Goal: Navigation & Orientation: Find specific page/section

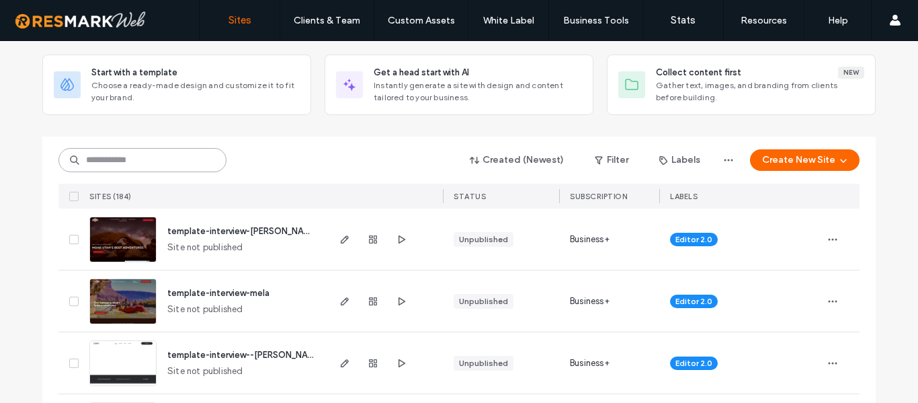
click at [104, 159] on input at bounding box center [142, 160] width 168 height 24
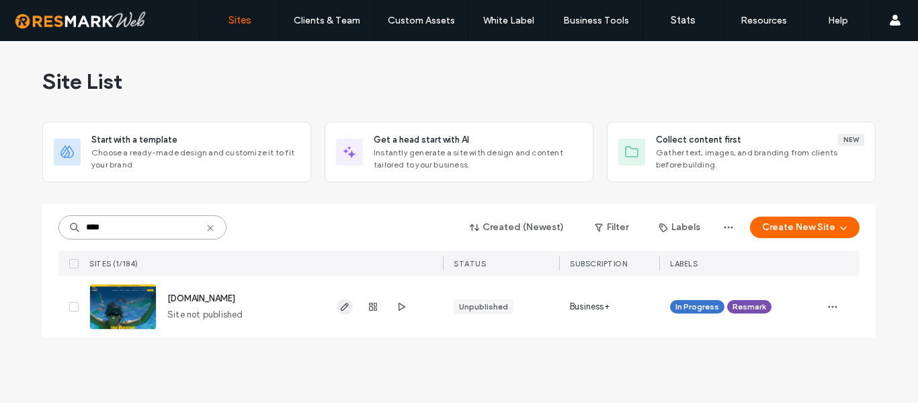
type input "****"
click at [344, 308] on icon "button" at bounding box center [344, 306] width 11 height 11
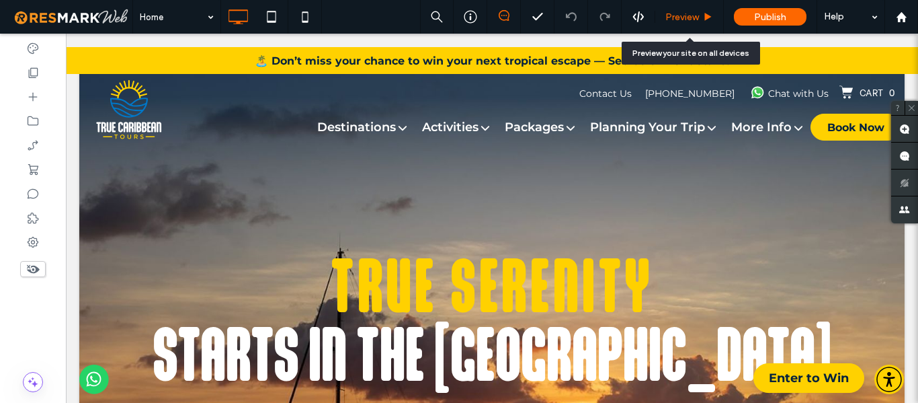
click at [689, 17] on span "Preview" at bounding box center [682, 16] width 34 height 11
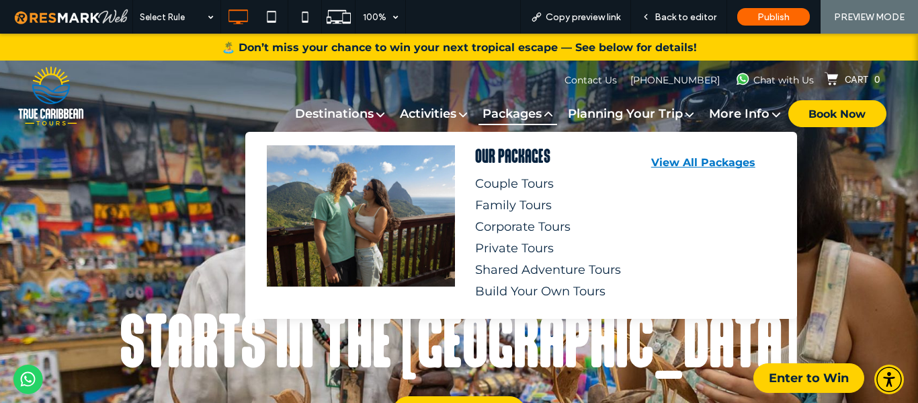
click at [495, 118] on span "Packages" at bounding box center [517, 113] width 79 height 23
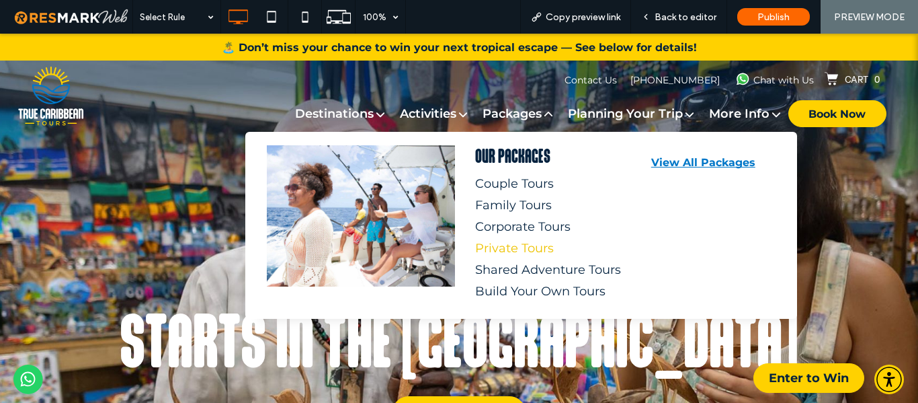
click at [505, 249] on div "Private Tours" at bounding box center [545, 248] width 140 height 15
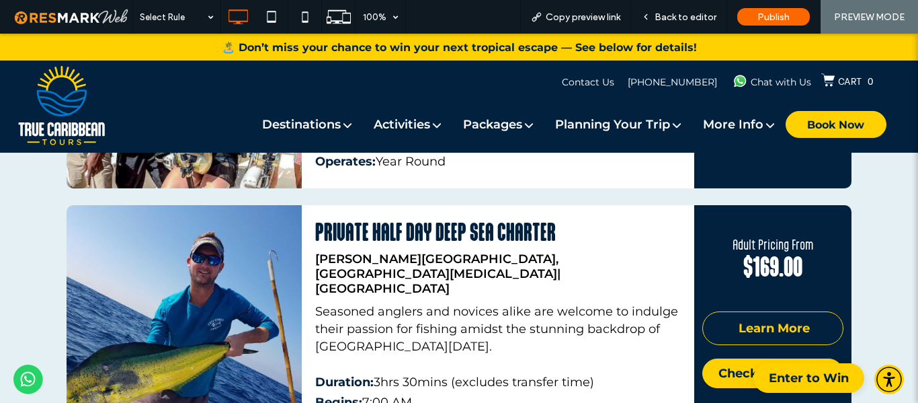
scroll to position [564, 0]
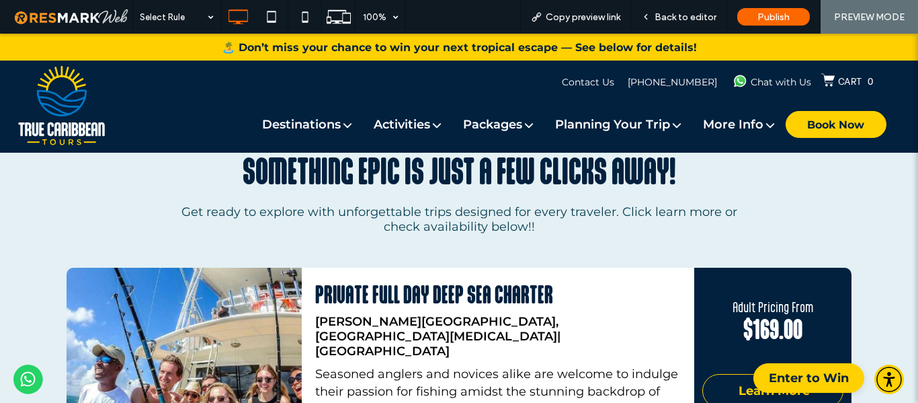
click at [906, 53] on div "🏝️ Don’t miss your chance to win your next tropical escape — See below for deta…" at bounding box center [459, 47] width 918 height 27
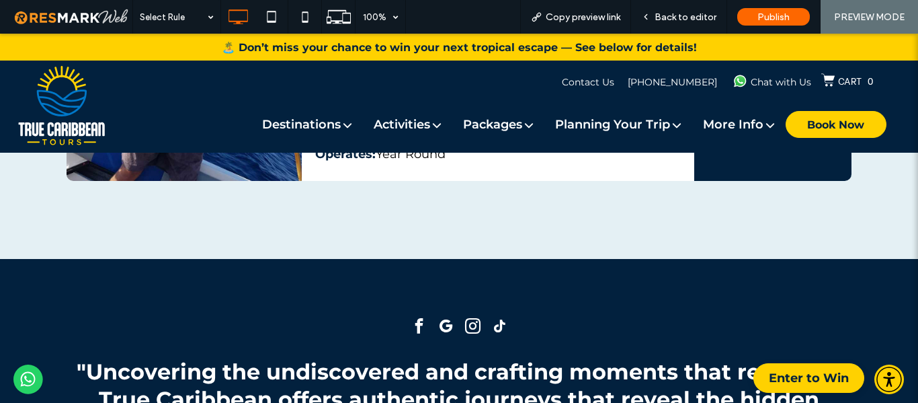
scroll to position [1183, 0]
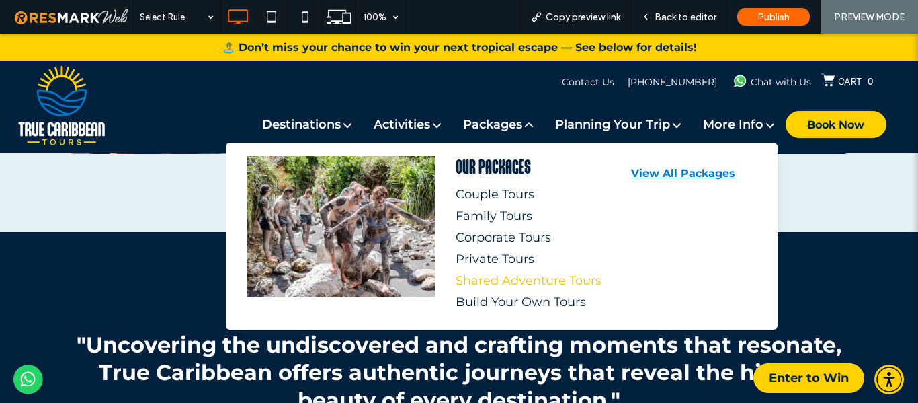
click at [493, 278] on div "Shared Adventure Tours" at bounding box center [526, 280] width 140 height 15
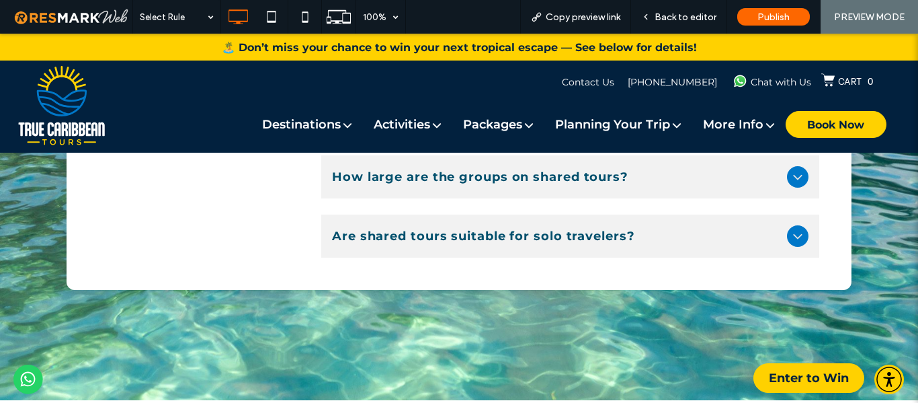
scroll to position [2744, 0]
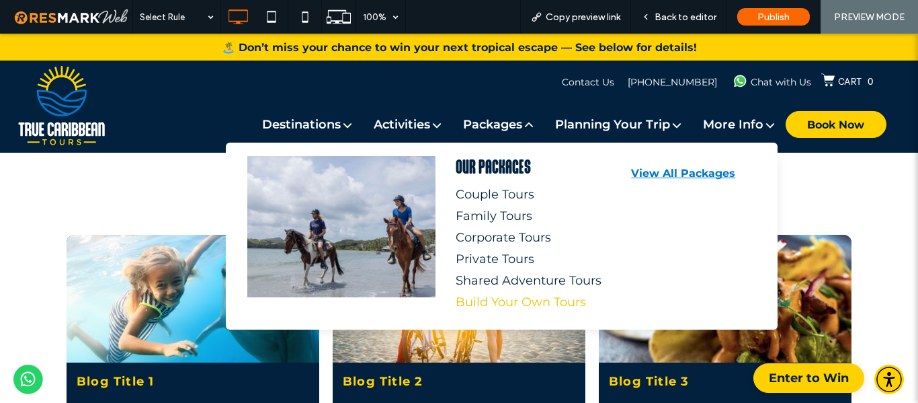
click at [499, 303] on div "Build Your Own Tours" at bounding box center [526, 301] width 140 height 15
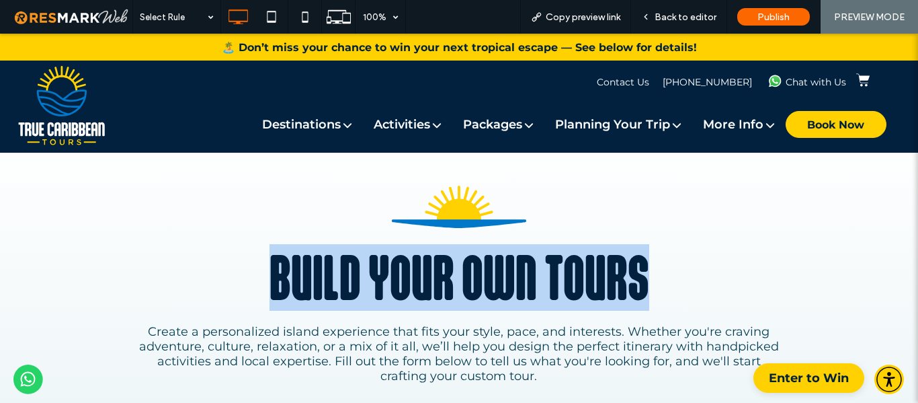
drag, startPoint x: 651, startPoint y: 285, endPoint x: 273, endPoint y: 233, distance: 382.0
click at [273, 233] on div "Build Your Own Tours Create a personalized island experience that fits your sty…" at bounding box center [459, 351] width 806 height 353
copy span "Build Your Own Tours"
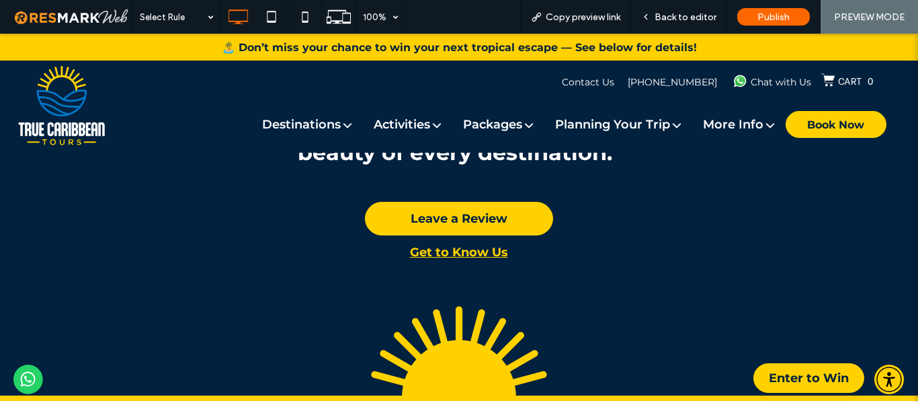
scroll to position [1989, 0]
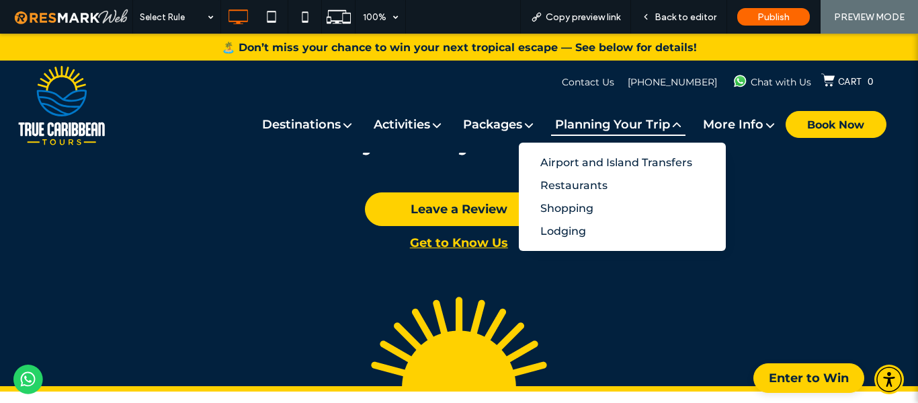
click at [576, 126] on span "Planning Your Trip" at bounding box center [618, 124] width 134 height 23
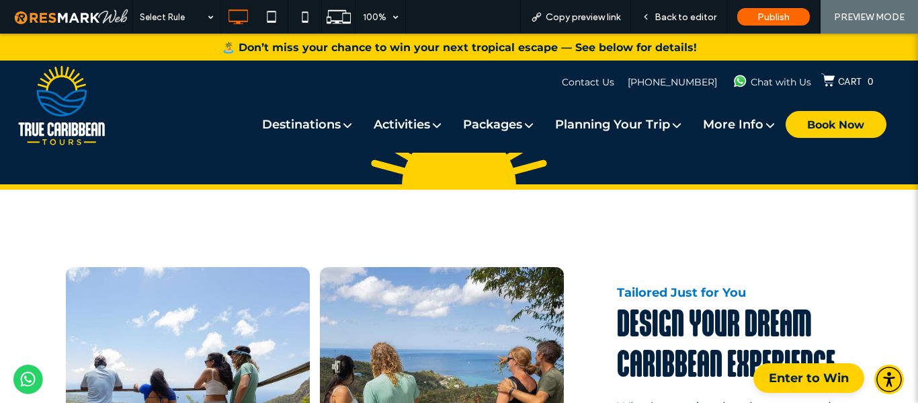
scroll to position [2056, 0]
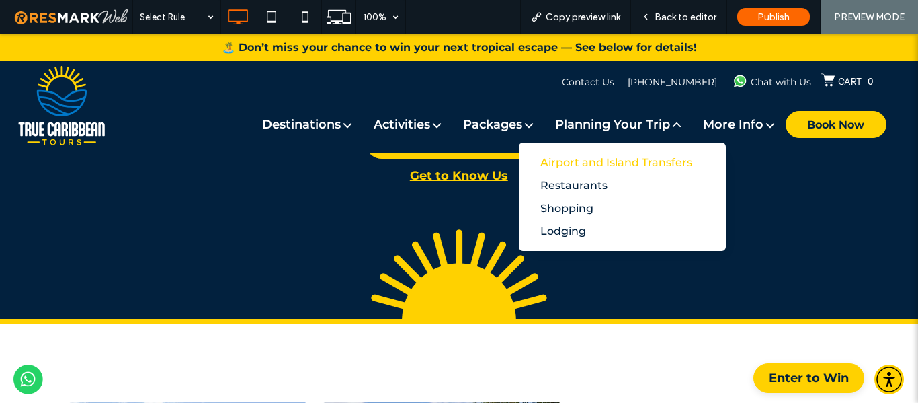
click at [551, 158] on div "Airport and Island Transfers" at bounding box center [608, 162] width 136 height 13
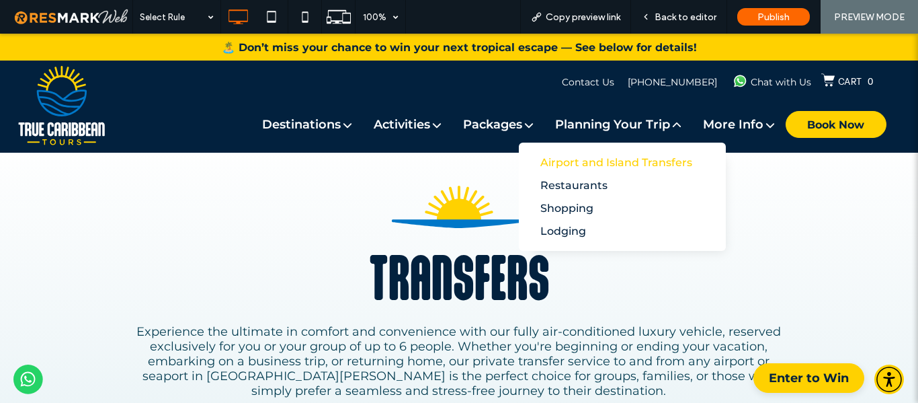
click at [582, 158] on div "Airport and Island Transfers" at bounding box center [608, 162] width 136 height 13
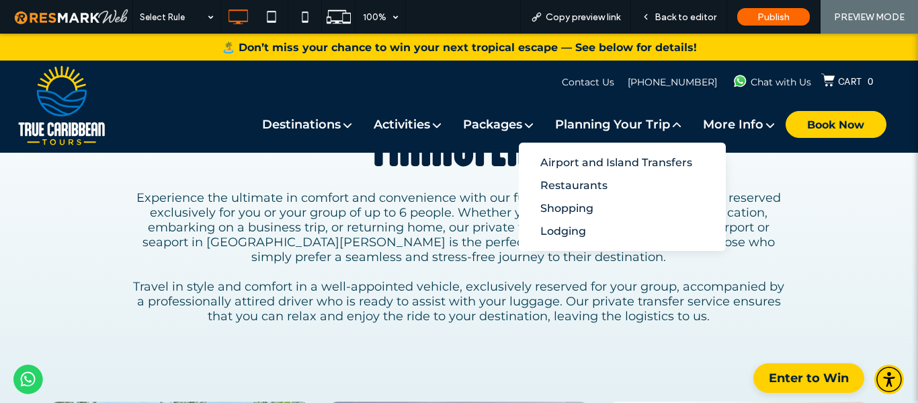
scroll to position [134, 0]
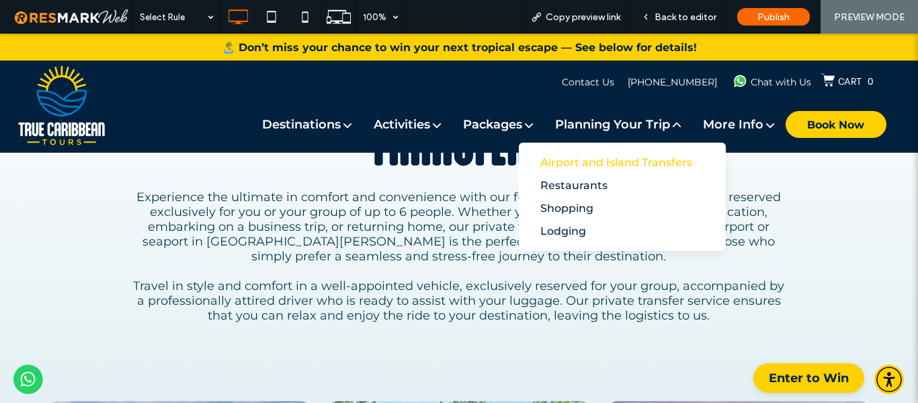
click at [557, 162] on div "Airport and Island Transfers" at bounding box center [608, 162] width 136 height 13
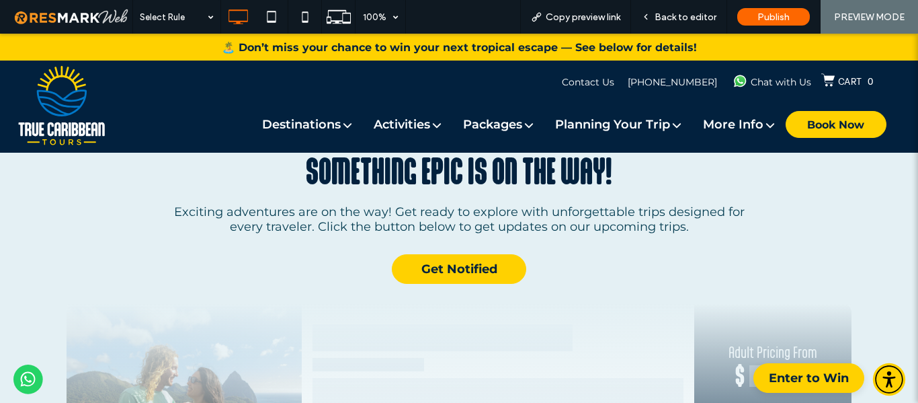
scroll to position [726, 0]
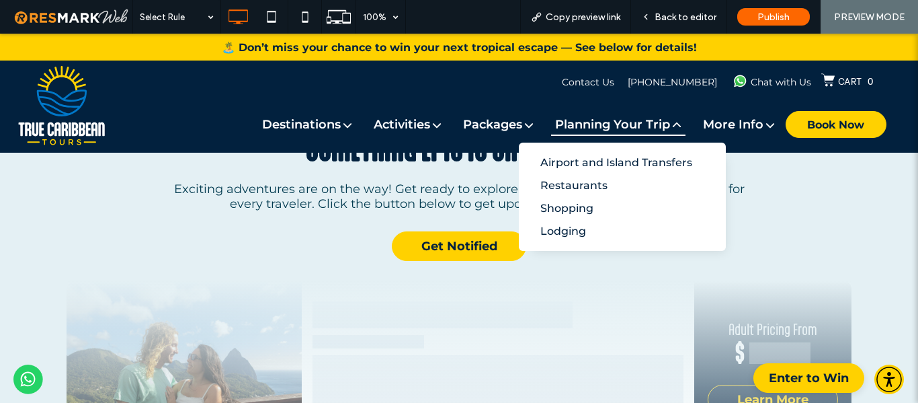
click at [644, 123] on span "Planning Your Trip" at bounding box center [618, 124] width 134 height 23
click at [559, 188] on div "Restaurants" at bounding box center [608, 185] width 136 height 13
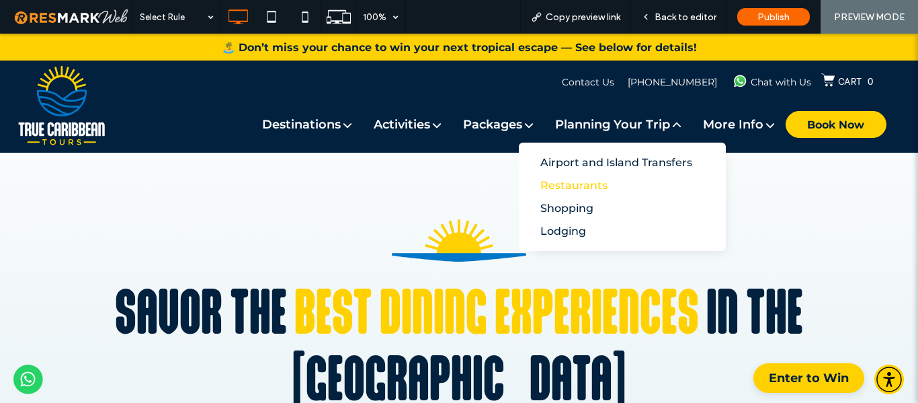
click at [577, 183] on div "Restaurants" at bounding box center [608, 185] width 136 height 13
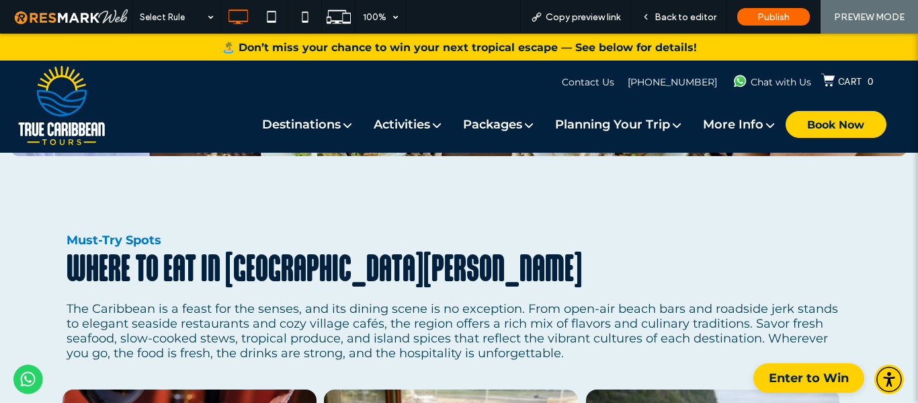
scroll to position [834, 0]
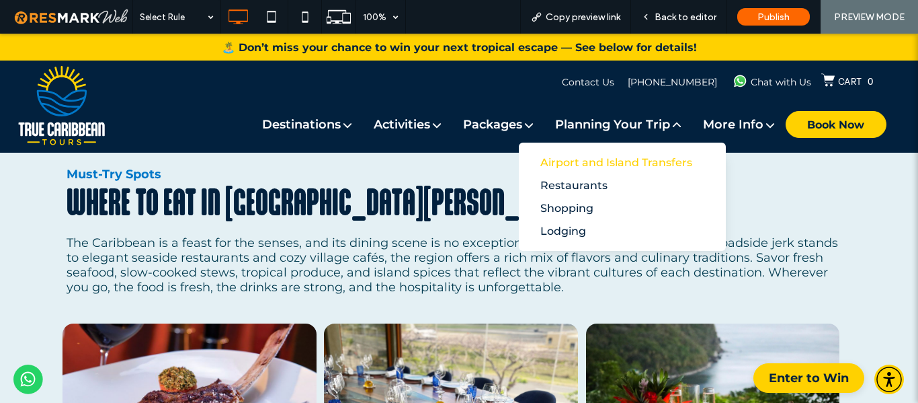
click at [574, 164] on div "Airport and Island Transfers" at bounding box center [608, 162] width 136 height 13
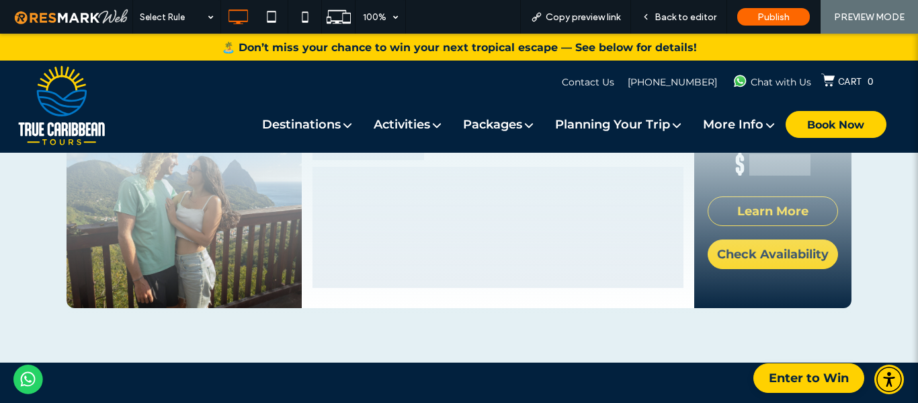
scroll to position [1237, 0]
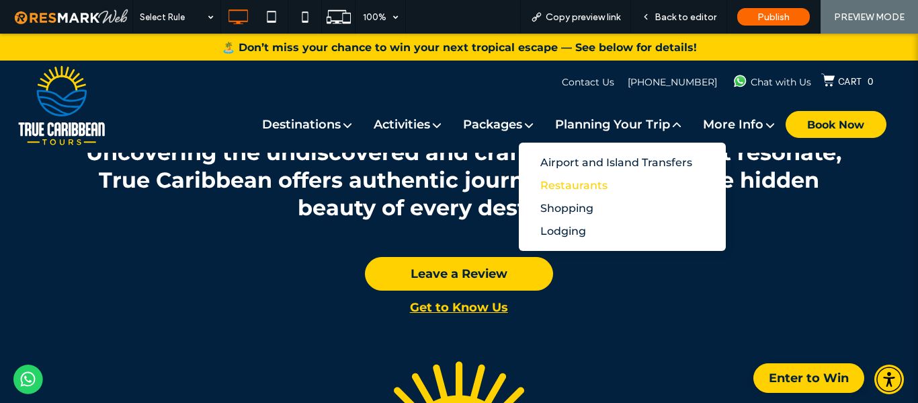
click at [560, 185] on div "Restaurants" at bounding box center [608, 185] width 136 height 13
